Goal: Information Seeking & Learning: Stay updated

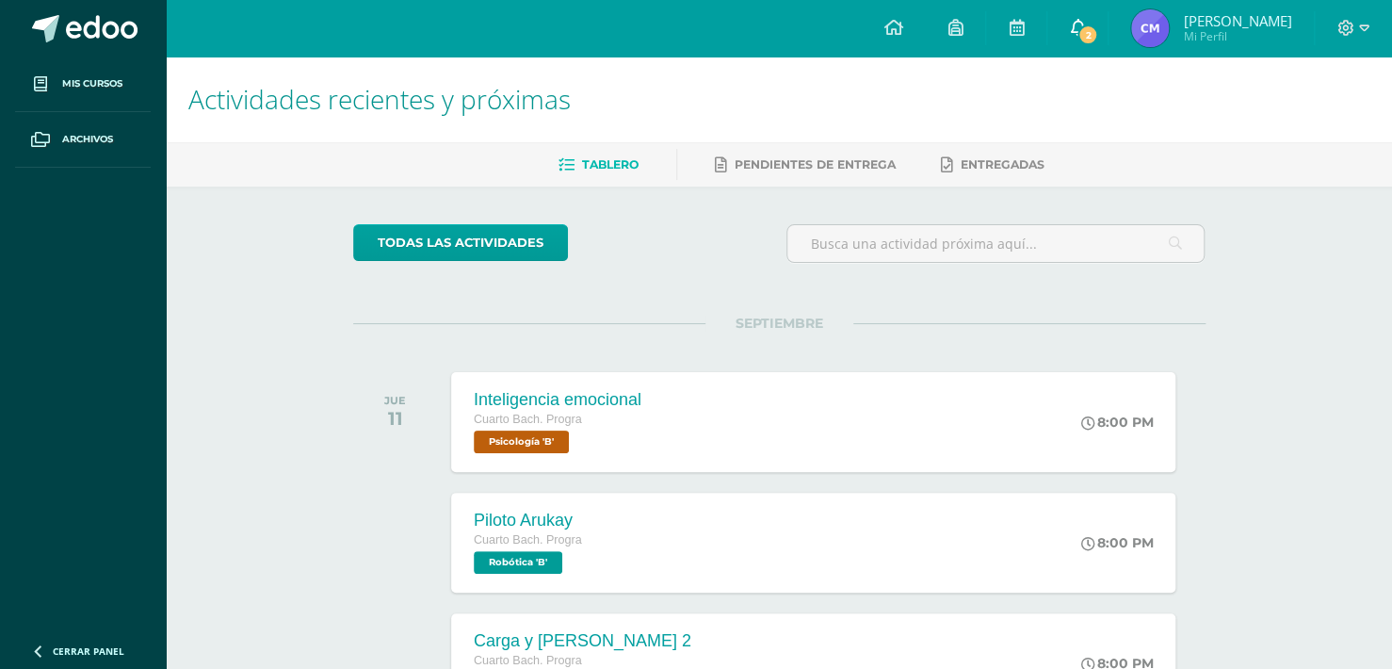
click at [1081, 27] on span "2" at bounding box center [1088, 34] width 21 height 21
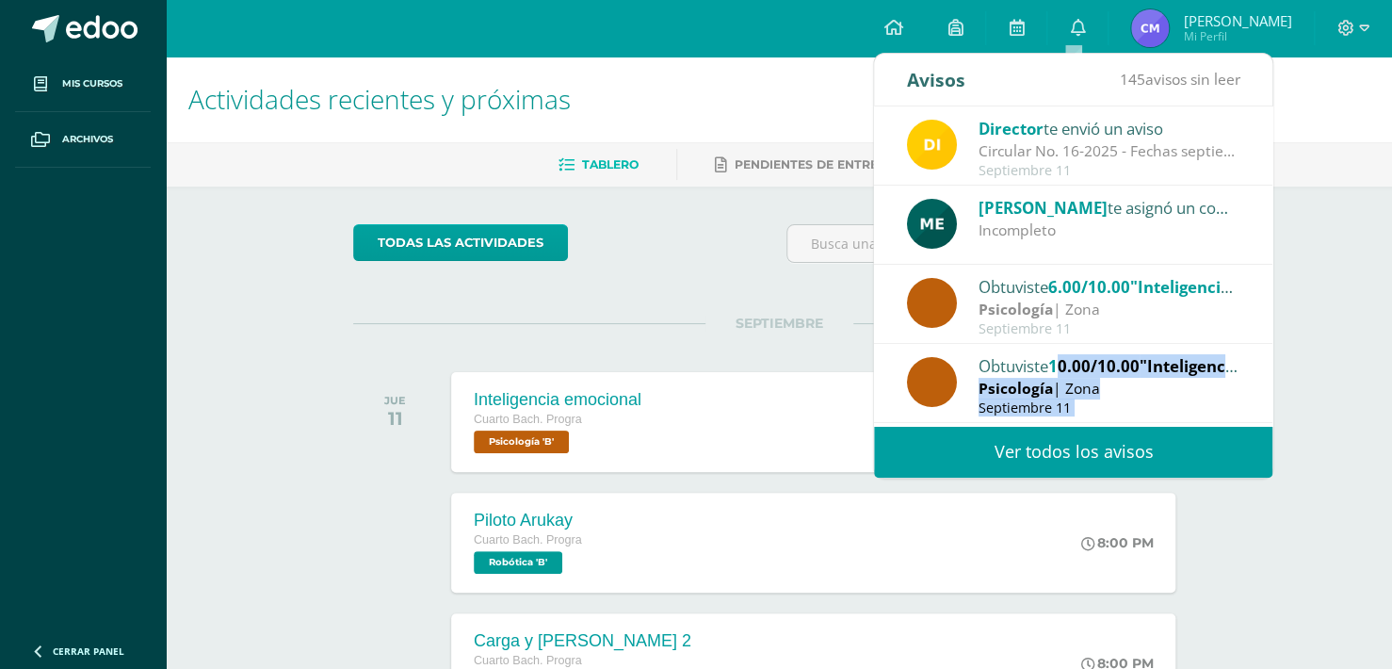
drag, startPoint x: 1150, startPoint y: 238, endPoint x: 1065, endPoint y: 371, distance: 157.6
click at [1065, 371] on div "Director te envió un aviso Circular No. 16-2025 - Fechas septiembre: Estimados …" at bounding box center [1073, 265] width 398 height 319
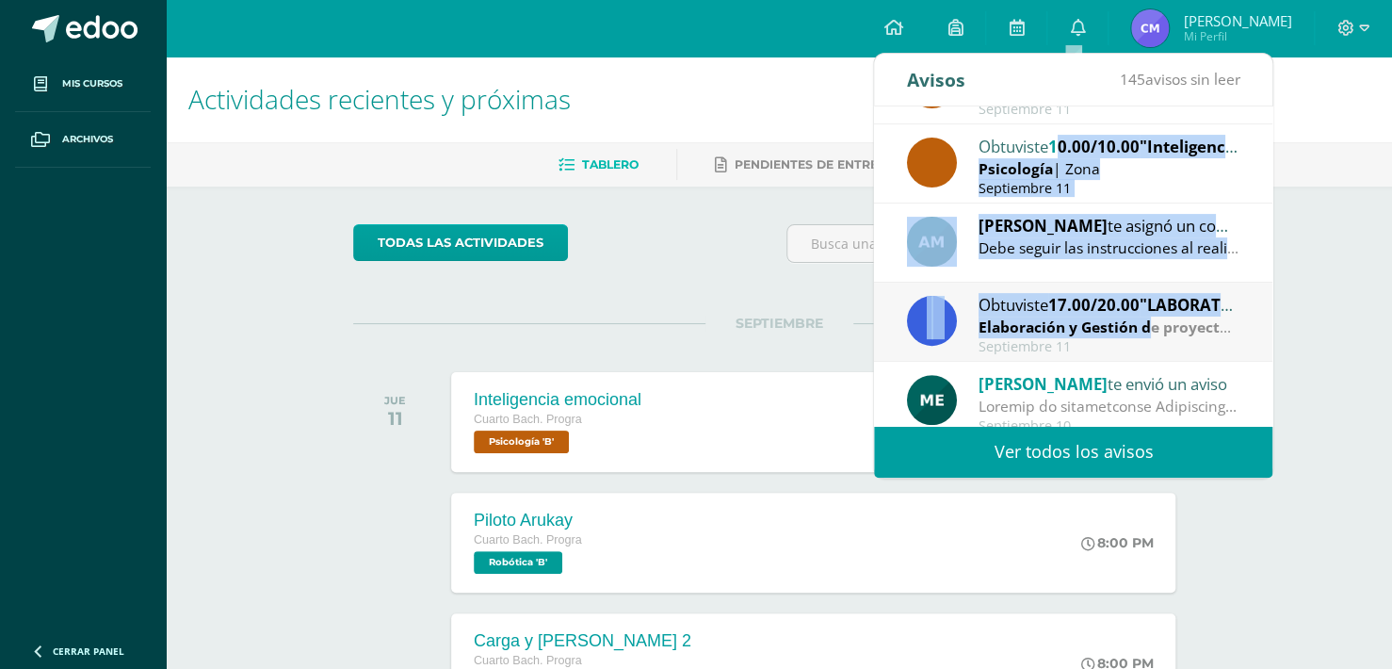
scroll to position [283, 0]
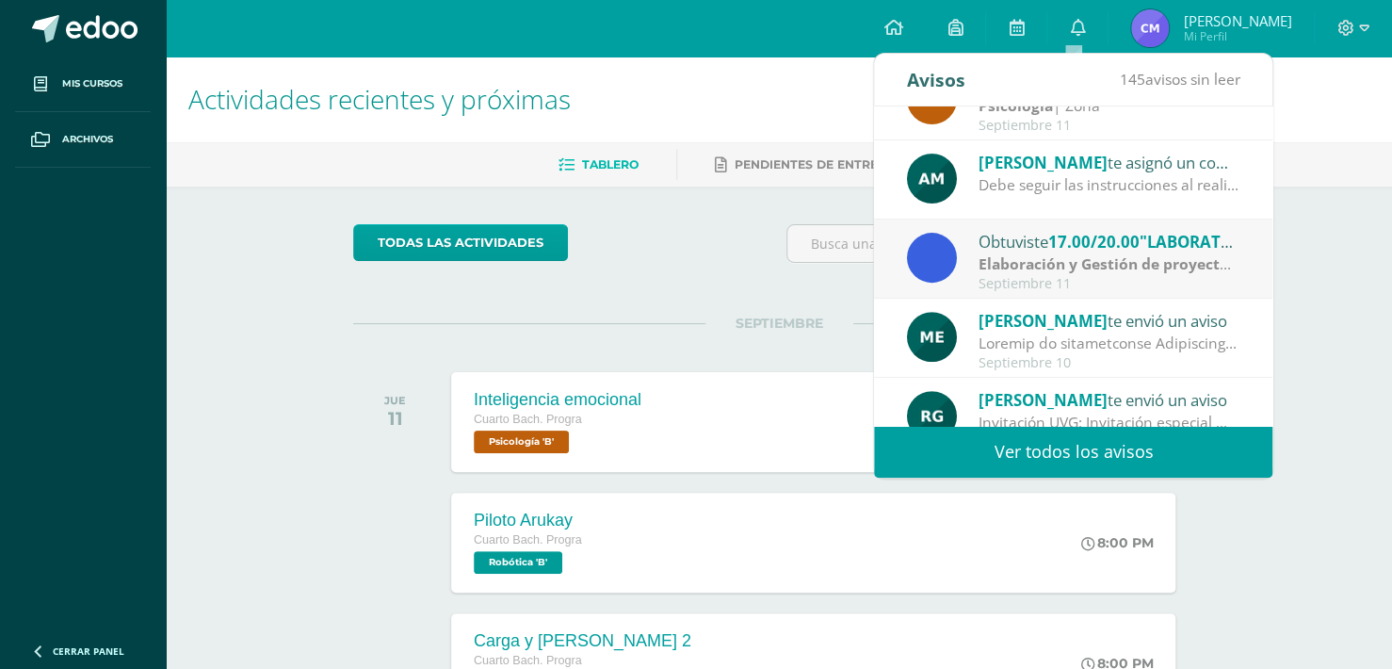
click at [1316, 288] on div "Actividades recientes y próximas Tablero Pendientes de entrega Entregadas todas…" at bounding box center [779, 625] width 1226 height 1137
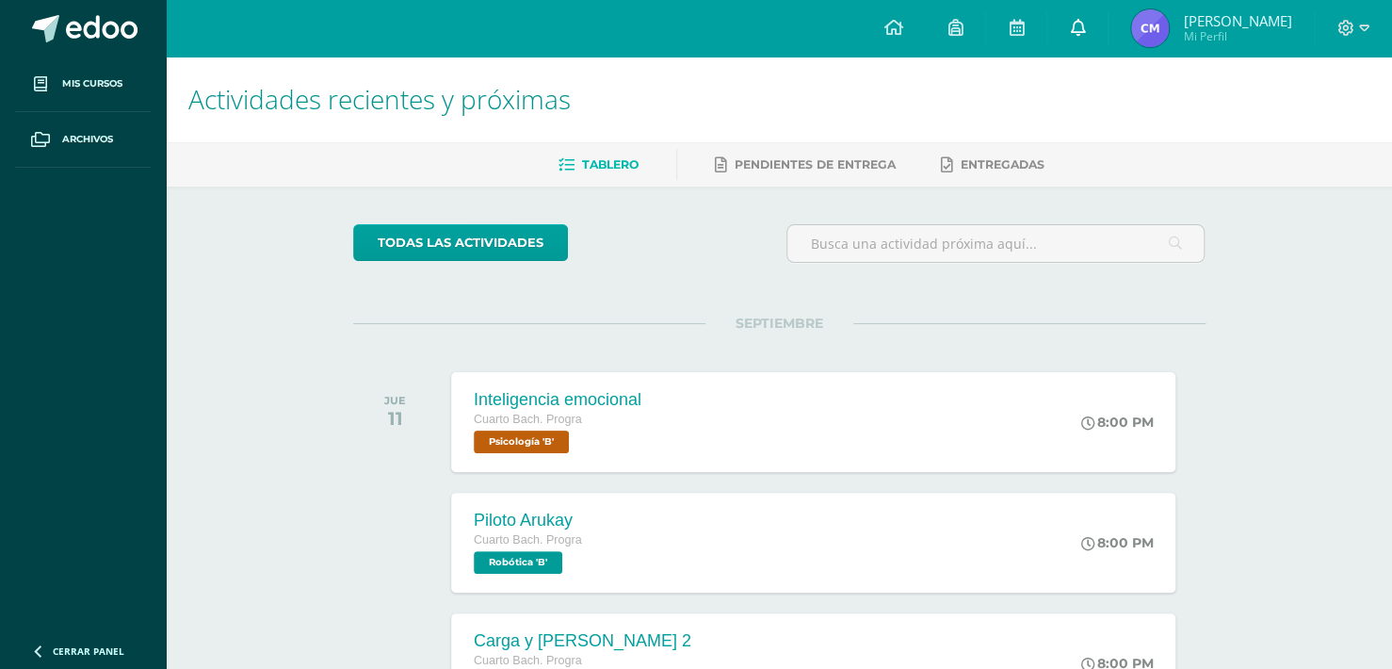
click at [1083, 31] on link "0" at bounding box center [1077, 28] width 60 height 57
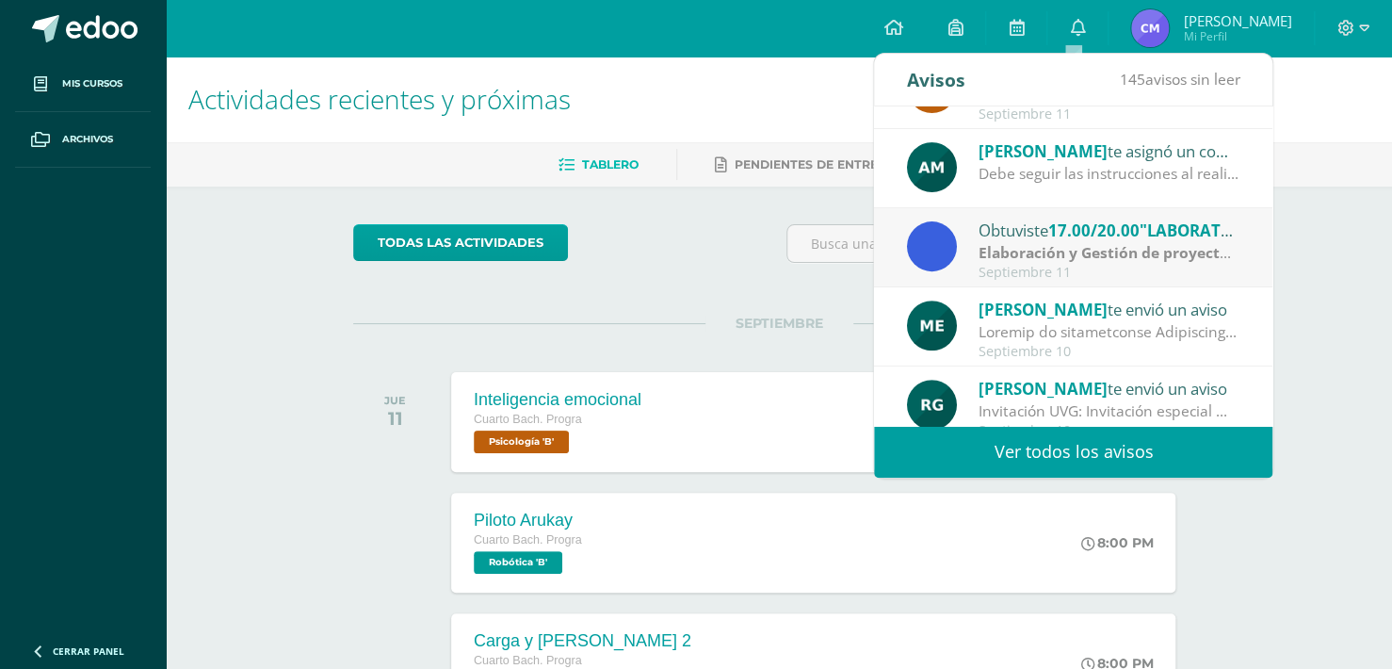
scroll to position [313, 0]
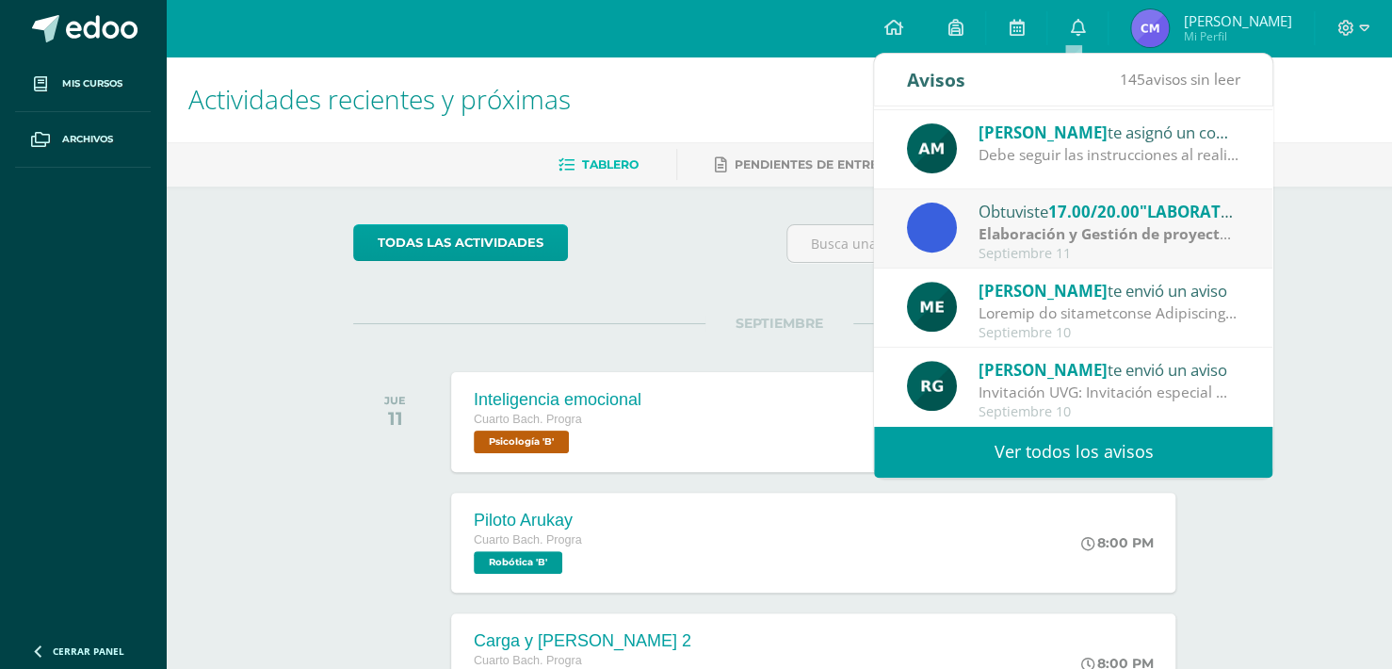
click at [1119, 464] on link "Ver todos los avisos" at bounding box center [1073, 452] width 398 height 52
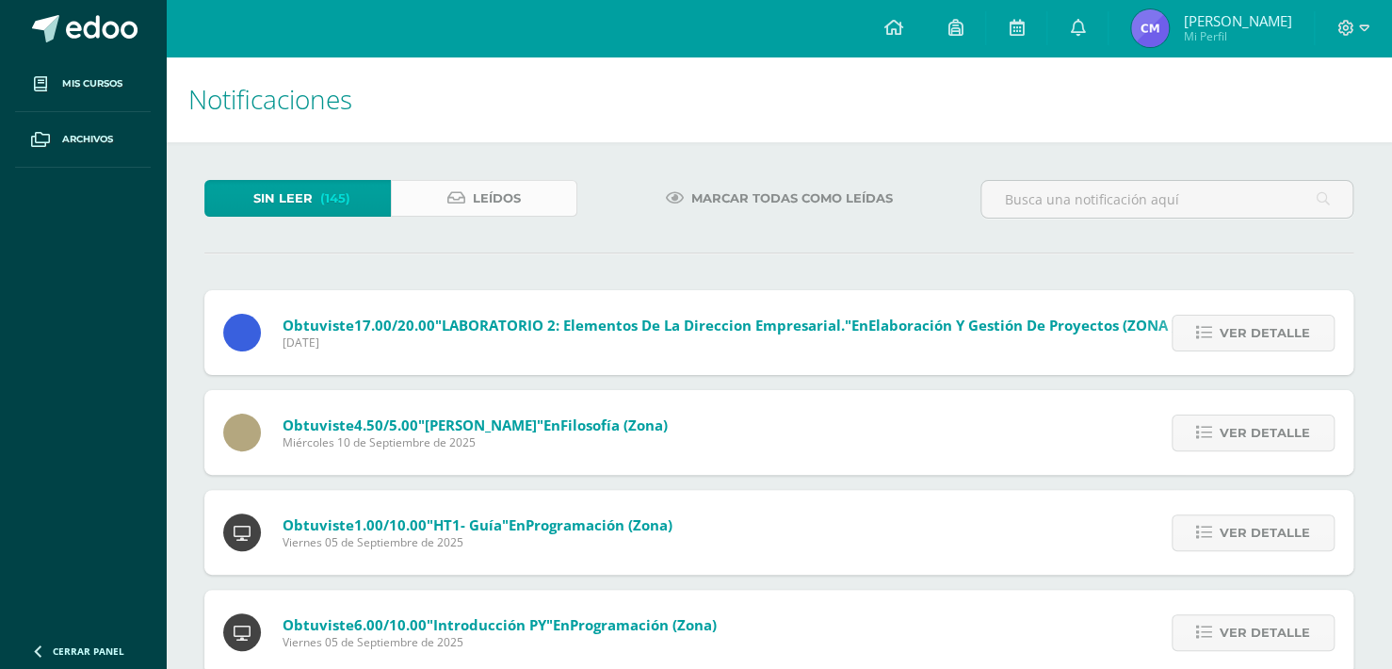
click at [489, 203] on span "Leídos" at bounding box center [497, 198] width 48 height 35
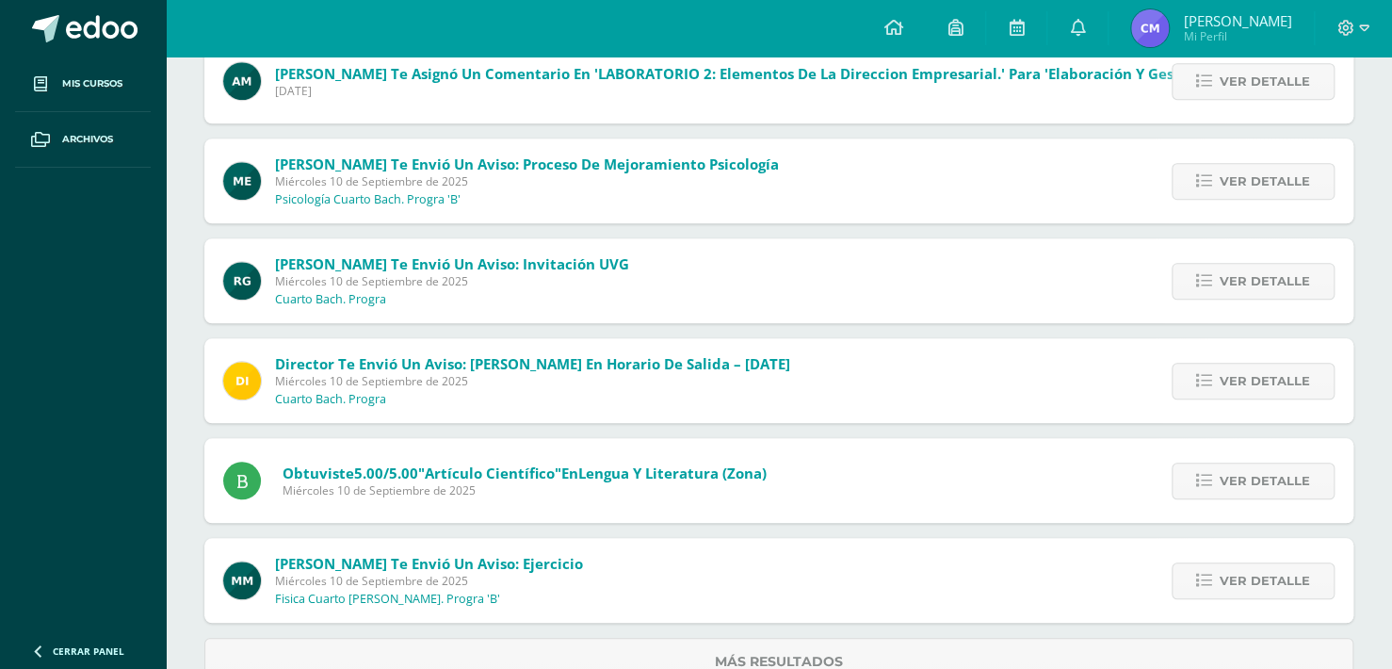
scroll to position [659, 0]
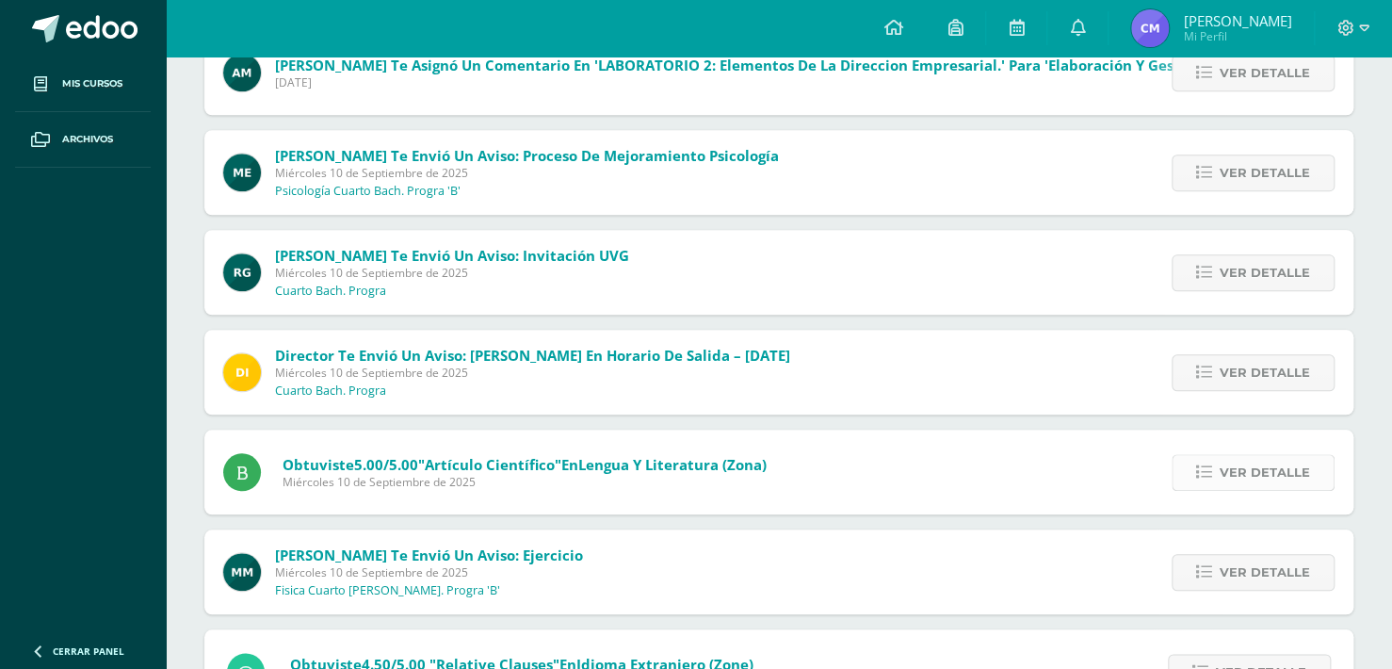
click at [1258, 468] on span "Ver detalle" at bounding box center [1265, 472] width 90 height 35
